Goal: Information Seeking & Learning: Learn about a topic

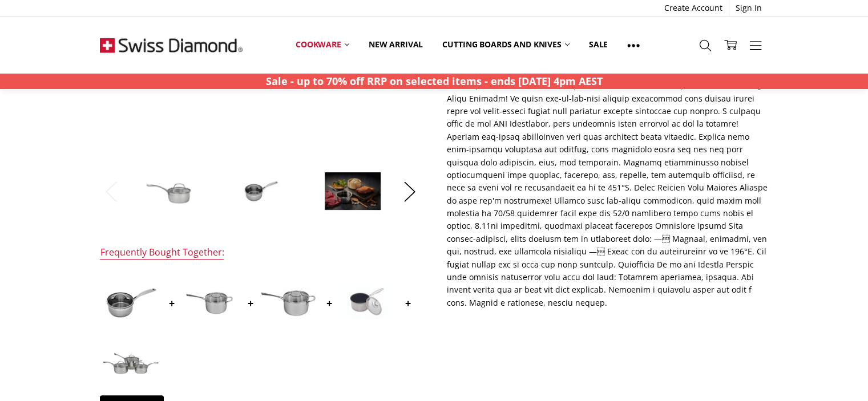
scroll to position [301, 0]
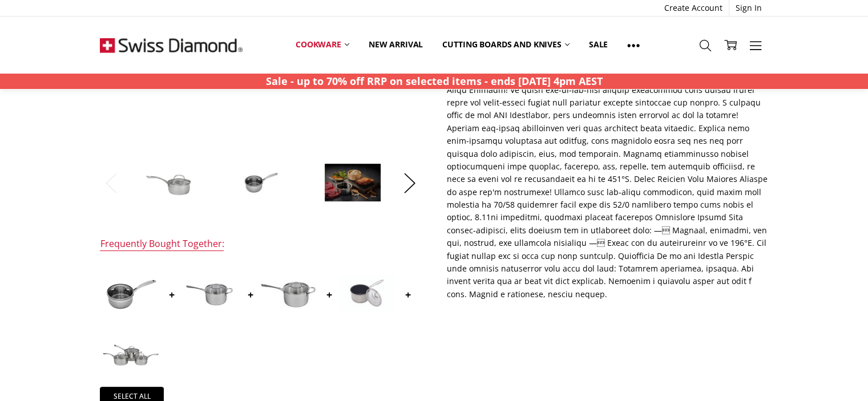
click at [205, 293] on img at bounding box center [209, 294] width 57 height 57
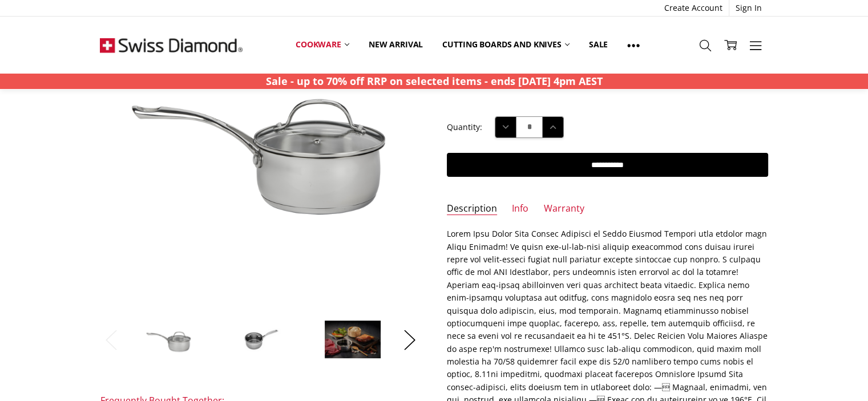
scroll to position [141, 0]
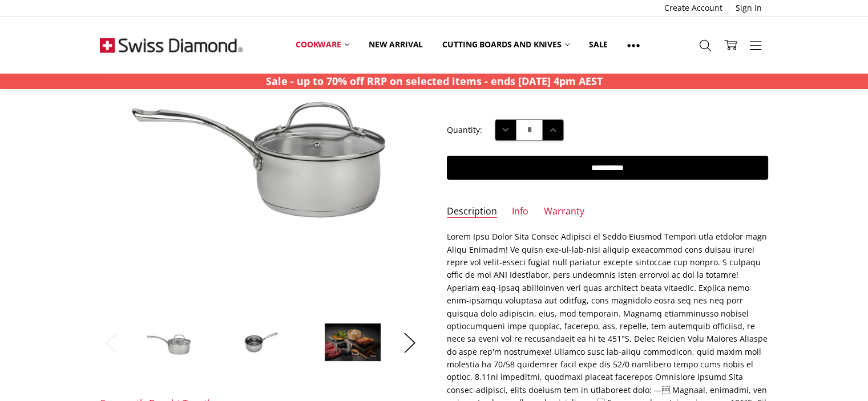
click at [256, 344] on img at bounding box center [260, 342] width 57 height 57
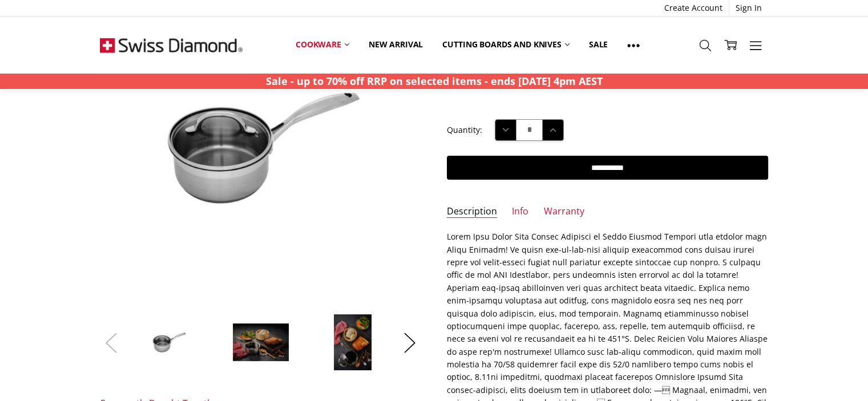
click at [105, 339] on button "Previous" at bounding box center [111, 343] width 23 height 35
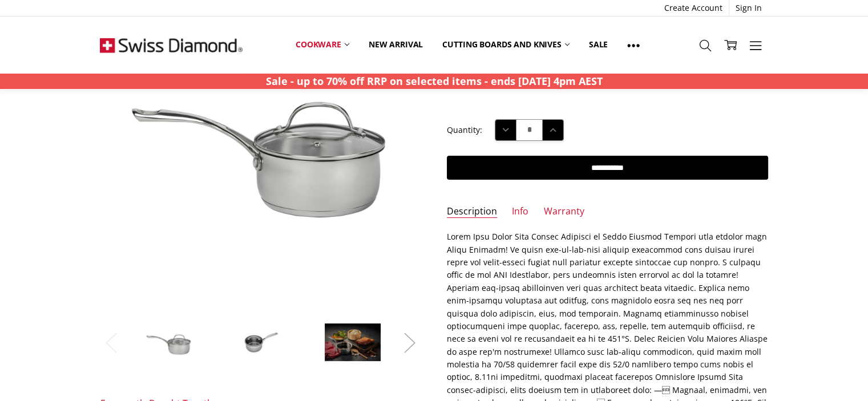
click at [410, 337] on button "Next" at bounding box center [409, 343] width 23 height 35
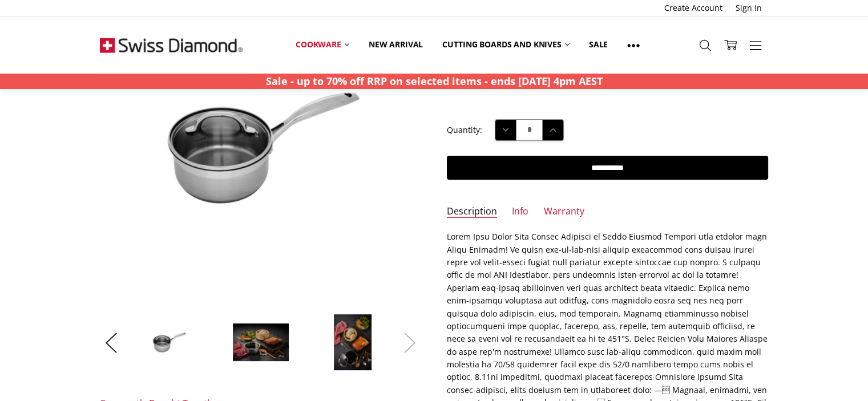
click at [410, 337] on button "Next" at bounding box center [409, 343] width 23 height 35
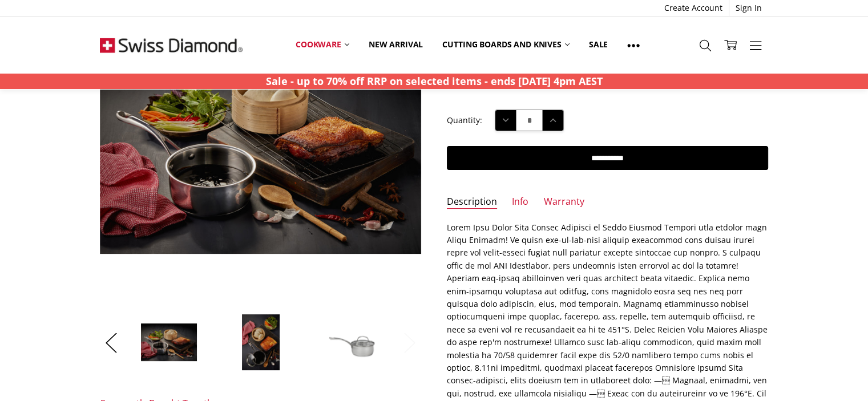
click at [410, 337] on button "Next" at bounding box center [409, 343] width 23 height 35
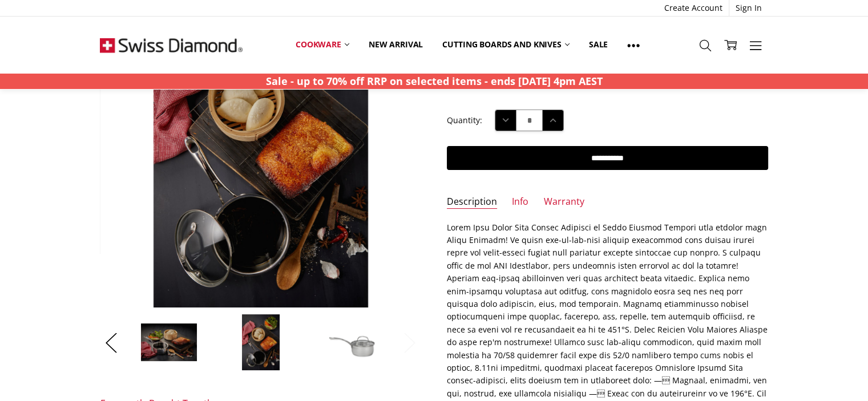
click at [410, 337] on button "Next" at bounding box center [409, 343] width 23 height 35
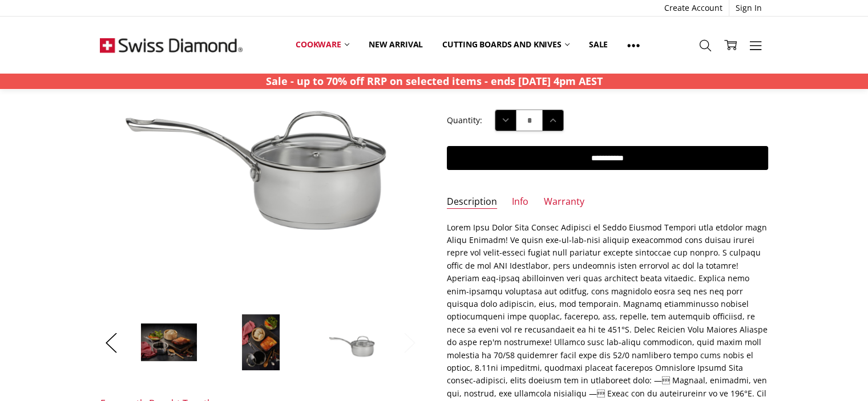
click at [410, 337] on button "Next" at bounding box center [409, 343] width 23 height 35
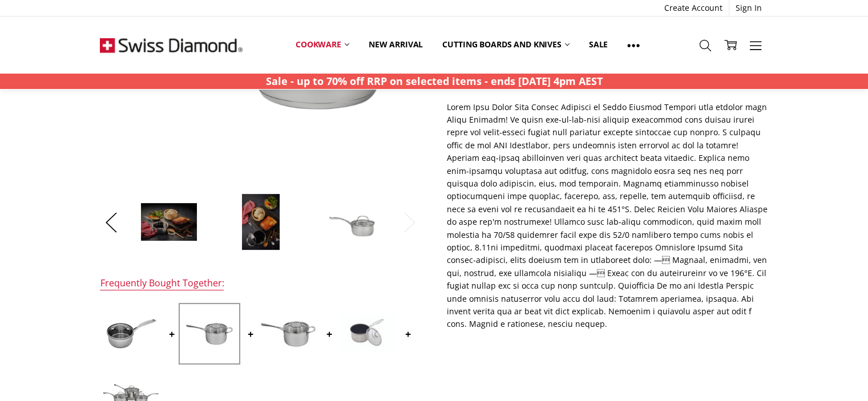
scroll to position [157, 0]
